Goal: Find specific page/section: Find specific page/section

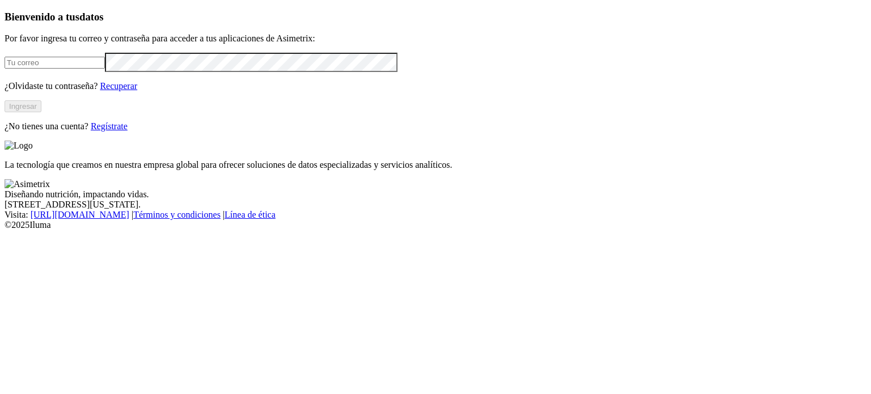
type input "[PERSON_NAME][EMAIL_ADDRESS][PERSON_NAME][DOMAIN_NAME]"
click at [41, 112] on button "Ingresar" at bounding box center [23, 106] width 37 height 12
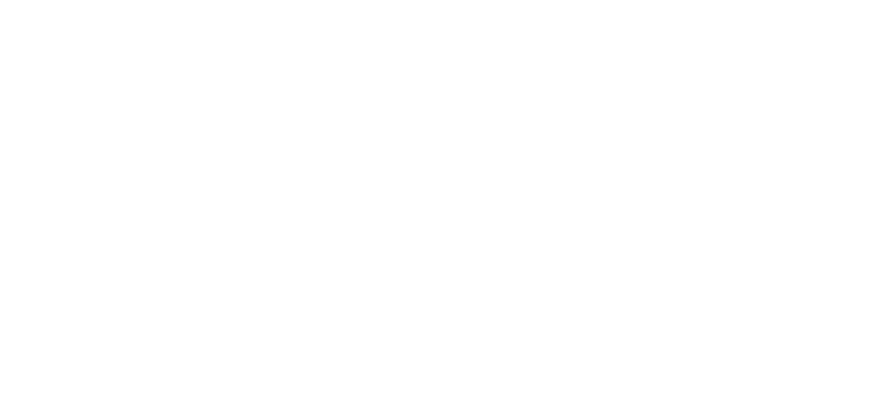
type input "PONE"
